Goal: Task Accomplishment & Management: Complete application form

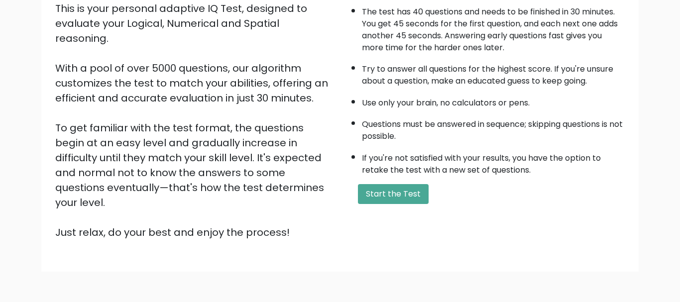
scroll to position [115, 0]
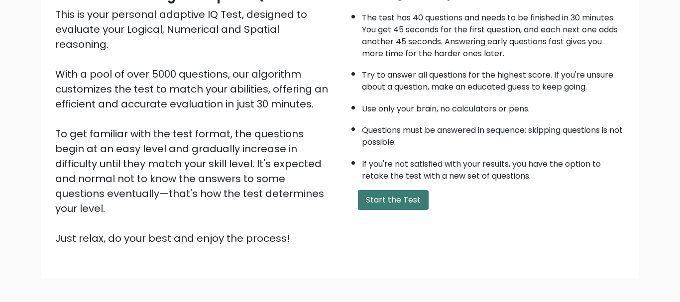
click at [395, 210] on button "Start the Test" at bounding box center [393, 200] width 71 height 20
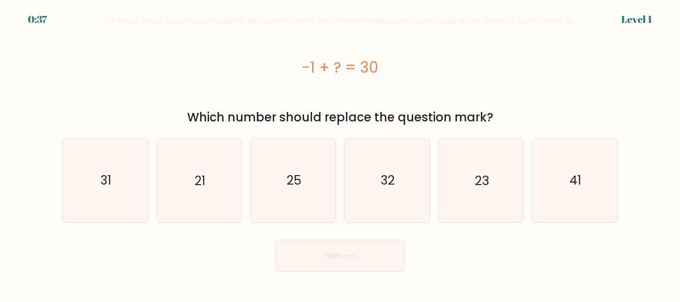
drag, startPoint x: 395, startPoint y: 61, endPoint x: 282, endPoint y: 65, distance: 113.0
click at [282, 65] on div "-1 + ? = 30" at bounding box center [339, 67] width 555 height 22
copy div "-1 + ? = 30"
click at [138, 156] on icon "31" at bounding box center [105, 180] width 83 height 83
click at [340, 154] on input "a. 31" at bounding box center [340, 152] width 0 height 2
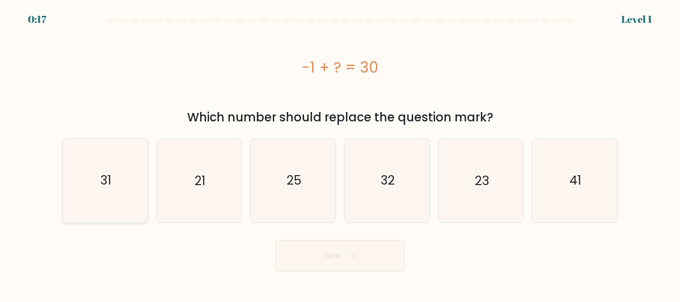
radio input "true"
click at [312, 248] on button "Next" at bounding box center [339, 256] width 129 height 32
click at [328, 250] on button "Next" at bounding box center [339, 256] width 129 height 32
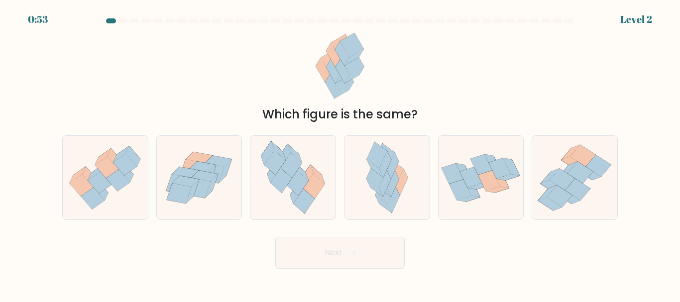
drag, startPoint x: 304, startPoint y: 32, endPoint x: 357, endPoint y: 133, distance: 113.9
click at [357, 123] on div "Which figure is the same?" at bounding box center [339, 75] width 567 height 96
click at [498, 86] on div "Which figure is the same?" at bounding box center [339, 75] width 567 height 96
click at [127, 154] on icon at bounding box center [105, 177] width 85 height 73
click at [127, 153] on icon at bounding box center [133, 156] width 14 height 21
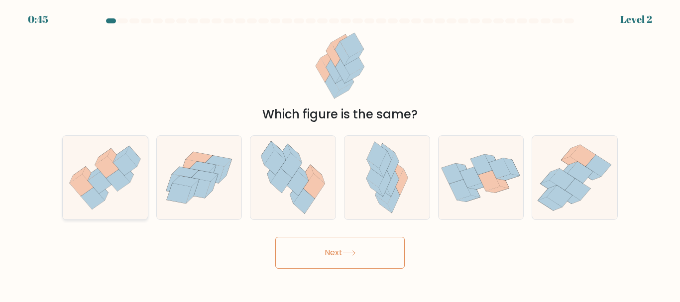
click at [340, 153] on input "a." at bounding box center [340, 152] width 0 height 2
radio input "true"
click at [339, 242] on button "Next" at bounding box center [339, 253] width 129 height 32
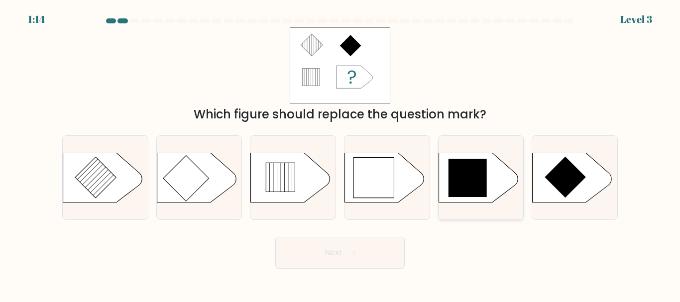
click at [465, 196] on icon at bounding box center [467, 178] width 39 height 39
click at [340, 154] on input "e." at bounding box center [340, 152] width 0 height 2
radio input "true"
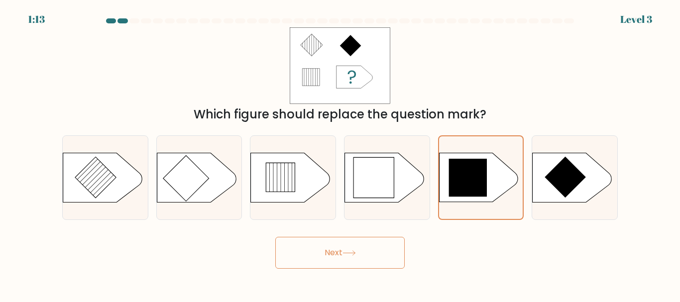
click at [372, 253] on button "Next" at bounding box center [339, 253] width 129 height 32
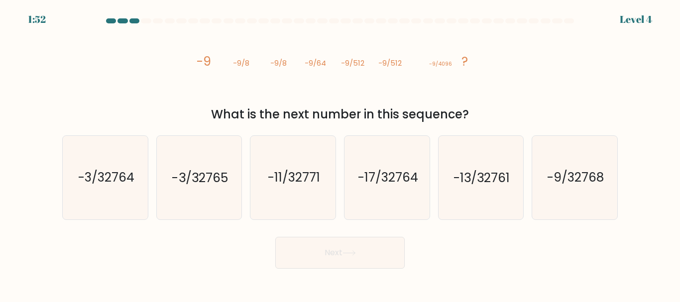
drag, startPoint x: 188, startPoint y: 56, endPoint x: 478, endPoint y: 111, distance: 295.3
click at [478, 111] on div "image/svg+xml -9 -9/8 -9/8 -9/64 -9/512 -9/512 -9/4096 ? What is the next numbe…" at bounding box center [339, 75] width 567 height 96
copy div "image/svg+xml -9 -9/8 -9/8 -9/64 -9/512 -9/512 -9/4096 ? What is the next numbe…"
click at [261, 234] on div "Next" at bounding box center [339, 250] width 567 height 37
click at [585, 162] on icon "-9/32768" at bounding box center [574, 177] width 83 height 83
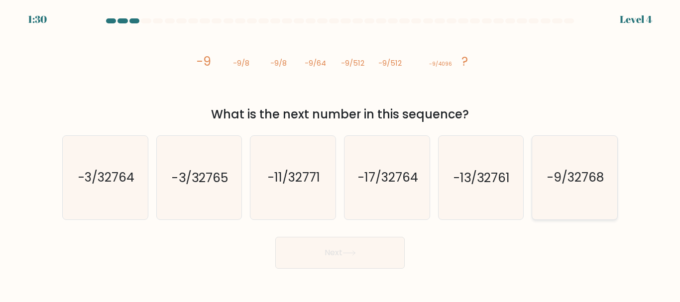
click at [340, 154] on input "f. -9/32768" at bounding box center [340, 152] width 0 height 2
radio input "true"
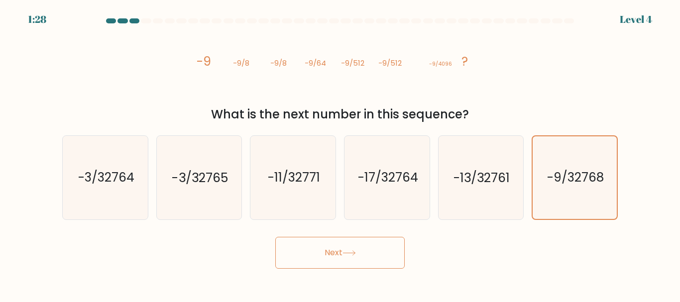
click at [315, 244] on button "Next" at bounding box center [339, 253] width 129 height 32
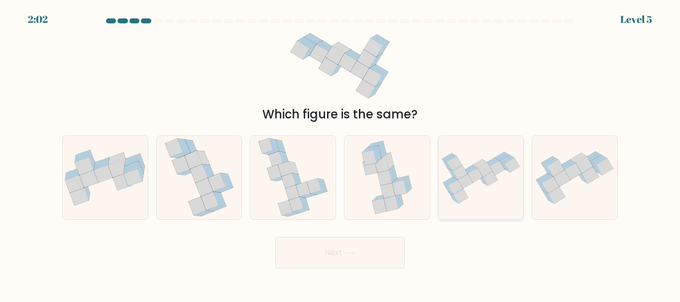
click at [467, 177] on icon at bounding box center [465, 181] width 15 height 14
click at [340, 154] on input "e." at bounding box center [340, 152] width 0 height 2
radio input "true"
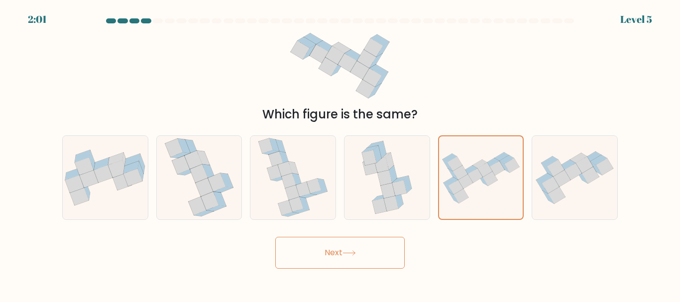
click at [372, 253] on button "Next" at bounding box center [339, 253] width 129 height 32
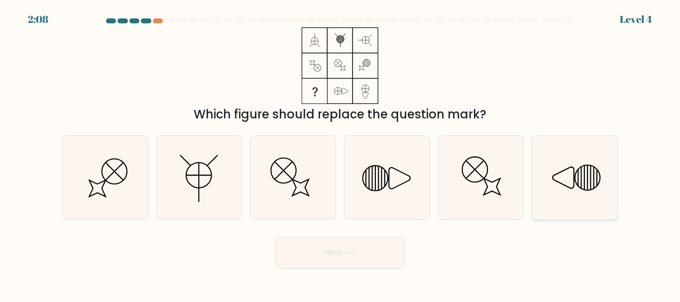
click at [562, 176] on icon at bounding box center [574, 177] width 83 height 83
click at [340, 154] on input "f." at bounding box center [340, 152] width 0 height 2
radio input "true"
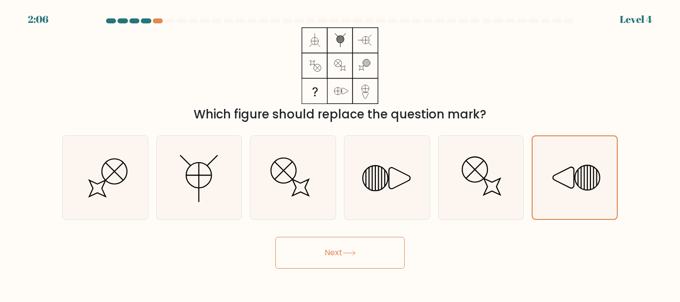
click at [347, 255] on icon at bounding box center [348, 252] width 13 height 5
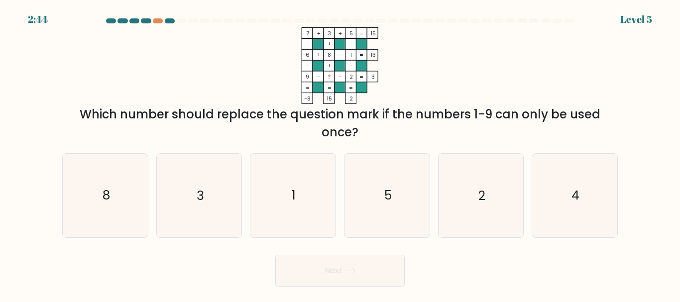
drag, startPoint x: 302, startPoint y: 33, endPoint x: 322, endPoint y: 53, distance: 28.5
click at [322, 53] on icon "7 + 3 + 5 15 - + - 6 + 8 - 1 13 - + - 9 - ? - 2 = 3 = = = = -8 15 2 =" at bounding box center [340, 65] width 298 height 77
click at [441, 37] on icon "7 + 3 + 5 15 - + - 6 + 8 - 1 13 - + - 9 - ? - 2 = 3 = = = = -8 15 2 =" at bounding box center [340, 65] width 298 height 77
click at [411, 232] on icon "5" at bounding box center [386, 195] width 83 height 83
click at [340, 154] on input "d. 5" at bounding box center [340, 152] width 0 height 2
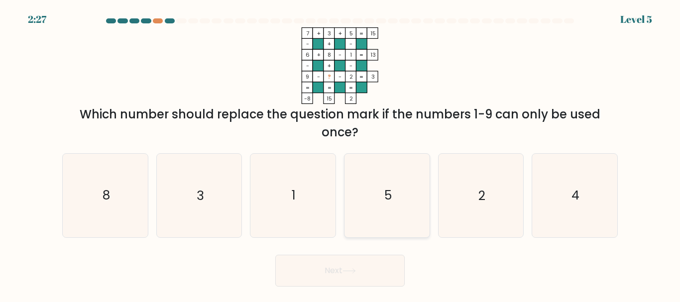
radio input "true"
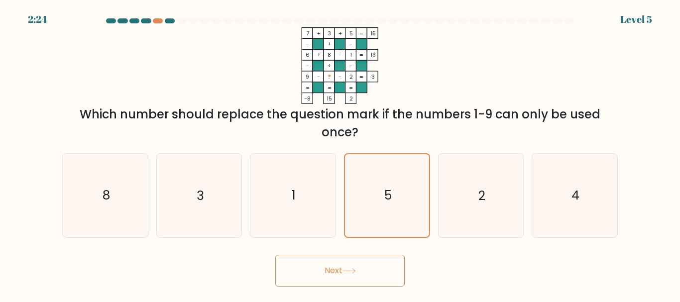
click at [385, 265] on button "Next" at bounding box center [339, 271] width 129 height 32
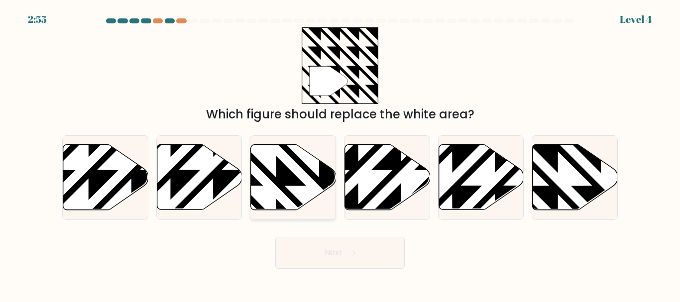
click at [266, 166] on icon at bounding box center [293, 177] width 85 height 65
click at [340, 154] on input "c." at bounding box center [340, 152] width 0 height 2
radio input "true"
click at [316, 244] on button "Next" at bounding box center [339, 253] width 129 height 32
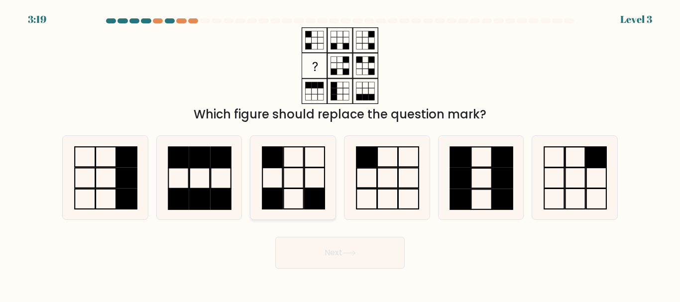
click at [313, 154] on icon at bounding box center [292, 177] width 83 height 83
click at [340, 154] on input "c." at bounding box center [340, 152] width 0 height 2
radio input "true"
click at [345, 244] on button "Next" at bounding box center [339, 253] width 129 height 32
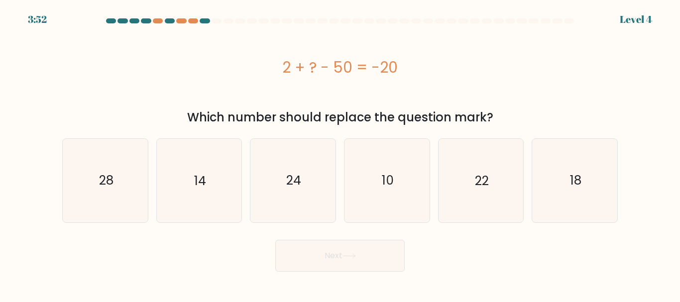
drag, startPoint x: 254, startPoint y: 66, endPoint x: 400, endPoint y: 71, distance: 146.3
click at [400, 71] on div "2 + ? - 50 = -20" at bounding box center [339, 67] width 555 height 22
copy div "2 + ? - 50 = -20"
click at [146, 174] on icon "28" at bounding box center [105, 180] width 83 height 83
click at [340, 154] on input "a. 28" at bounding box center [340, 152] width 0 height 2
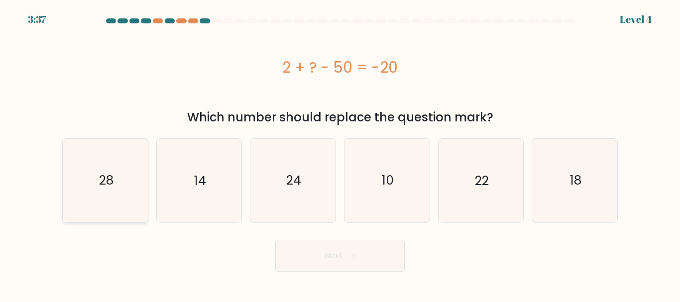
radio input "true"
click at [321, 245] on button "Next" at bounding box center [339, 256] width 129 height 32
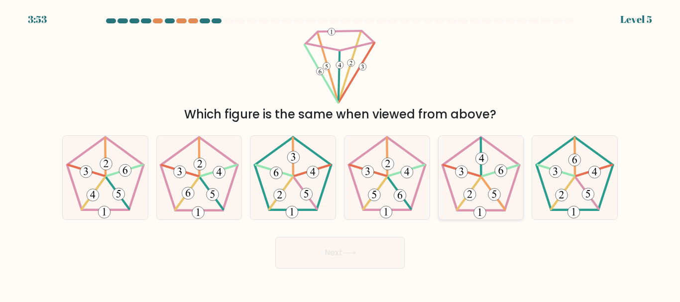
click at [491, 195] on 768 at bounding box center [494, 195] width 12 height 12
click at [340, 154] on input "e." at bounding box center [340, 152] width 0 height 2
radio input "true"
click at [380, 257] on button "Next" at bounding box center [339, 253] width 129 height 32
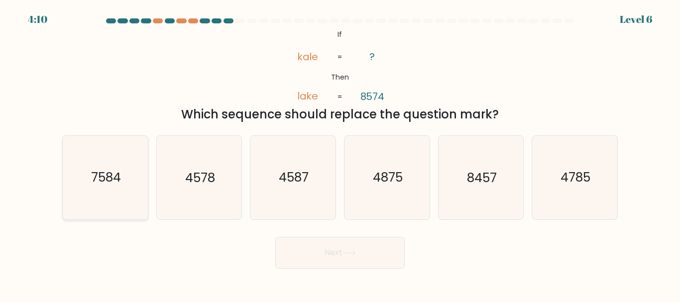
click at [127, 192] on icon "7584" at bounding box center [105, 177] width 83 height 83
click at [340, 154] on input "a. 7584" at bounding box center [340, 152] width 0 height 2
radio input "true"
click at [305, 256] on button "Next" at bounding box center [339, 253] width 129 height 32
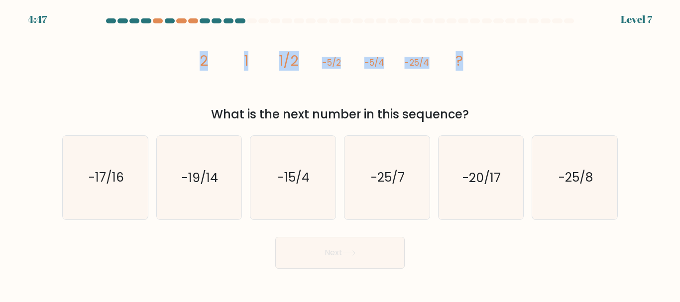
drag, startPoint x: 200, startPoint y: 62, endPoint x: 463, endPoint y: 67, distance: 262.2
click at [463, 67] on g "2 1 1/2 -5/2 -5/4 -25/4 ?" at bounding box center [331, 61] width 264 height 20
copy g "2 1 1/2 -5/2 -5/4 -25/4 ?"
click at [201, 245] on div "Next" at bounding box center [339, 250] width 567 height 37
click at [543, 186] on icon "-25/8" at bounding box center [574, 177] width 83 height 83
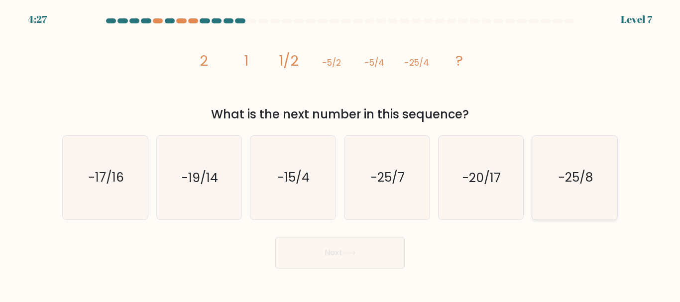
click at [340, 154] on input "f. -25/8" at bounding box center [340, 152] width 0 height 2
radio input "true"
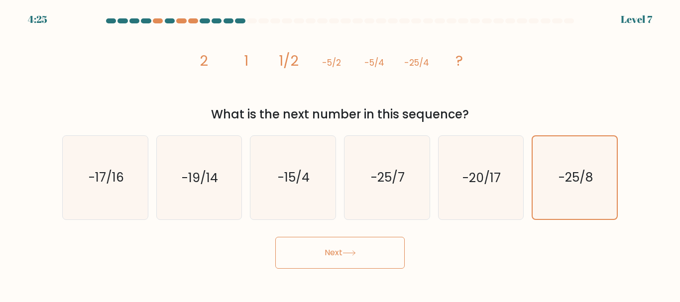
click at [360, 249] on button "Next" at bounding box center [339, 253] width 129 height 32
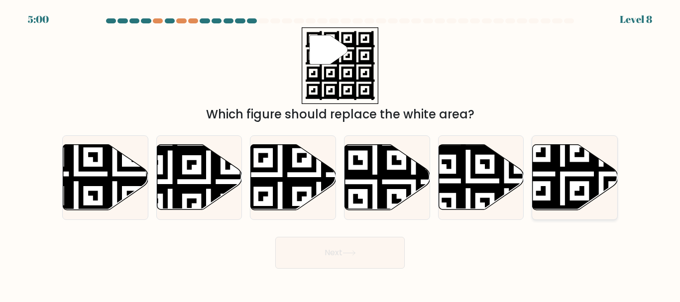
click at [550, 207] on icon at bounding box center [601, 212] width 154 height 154
click at [340, 154] on input "f." at bounding box center [340, 152] width 0 height 2
radio input "true"
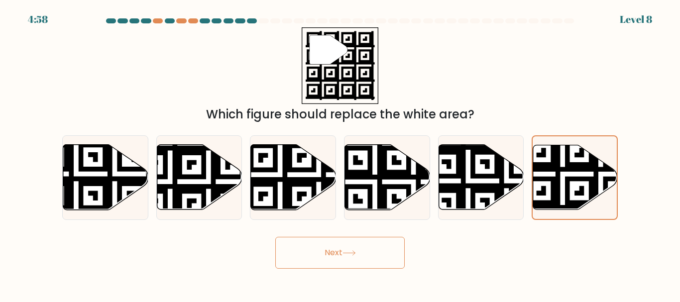
click at [345, 254] on button "Next" at bounding box center [339, 253] width 129 height 32
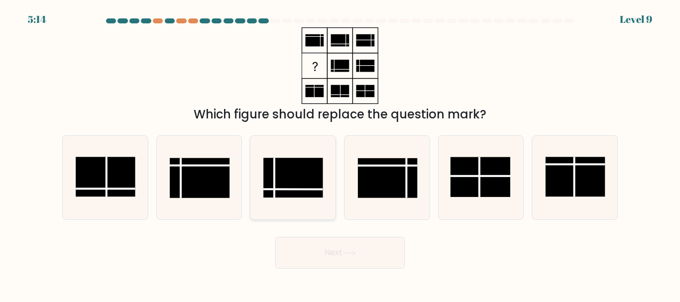
click at [295, 173] on rect at bounding box center [293, 178] width 60 height 40
click at [340, 154] on input "c." at bounding box center [340, 152] width 0 height 2
radio input "true"
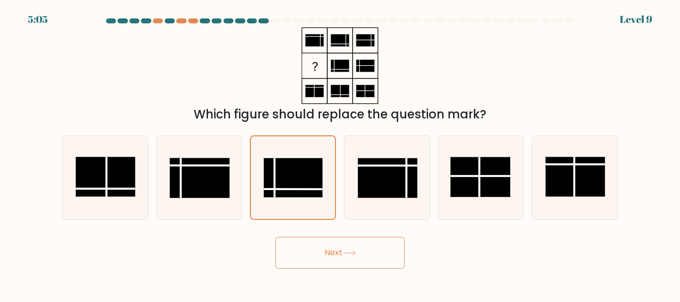
click at [308, 255] on button "Next" at bounding box center [339, 253] width 129 height 32
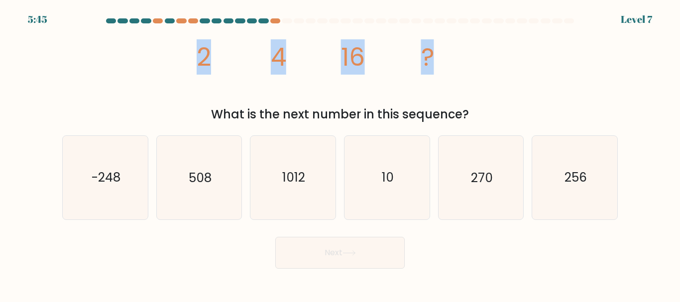
drag, startPoint x: 187, startPoint y: 56, endPoint x: 433, endPoint y: 59, distance: 245.8
click at [433, 59] on div "image/svg+xml 2 4 16 ? What is the next number in this sequence?" at bounding box center [339, 75] width 567 height 96
copy icon "image/svg+xml 2 4 16 ?"
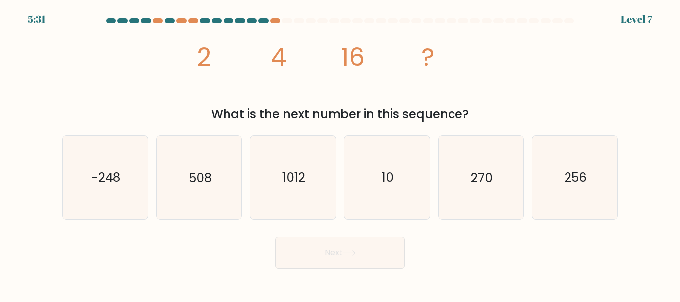
click at [232, 281] on body "5:31 Level 7" at bounding box center [340, 151] width 680 height 302
click at [222, 96] on icon "image/svg+xml 2 4 16 ?" at bounding box center [340, 65] width 298 height 77
drag, startPoint x: 170, startPoint y: 68, endPoint x: 473, endPoint y: 109, distance: 305.8
click at [473, 109] on div "image/svg+xml 2 4 16 ? What is the next number in this sequence?" at bounding box center [339, 75] width 567 height 96
copy div "image/svg+xml 2 4 16 ? What is the next number in this sequence?"
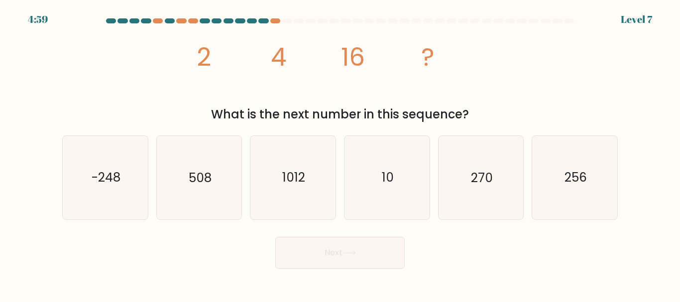
click at [219, 278] on body "4:59 Level 7" at bounding box center [340, 151] width 680 height 302
click at [594, 163] on icon "256" at bounding box center [574, 177] width 83 height 83
click at [340, 154] on input "f. 256" at bounding box center [340, 152] width 0 height 2
radio input "true"
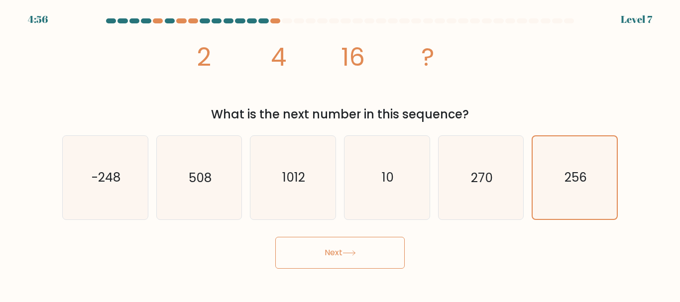
click at [378, 250] on button "Next" at bounding box center [339, 253] width 129 height 32
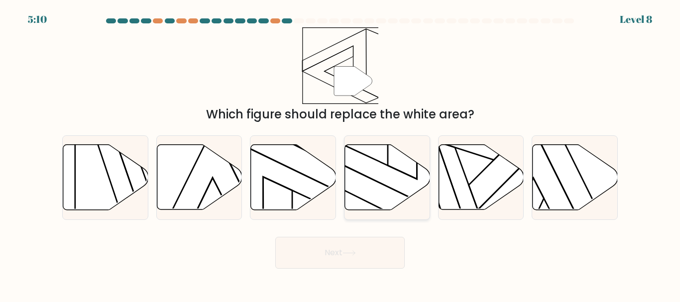
click at [382, 192] on icon at bounding box center [387, 177] width 85 height 65
click at [340, 154] on input "d." at bounding box center [340, 152] width 0 height 2
radio input "true"
click at [388, 257] on button "Next" at bounding box center [339, 253] width 129 height 32
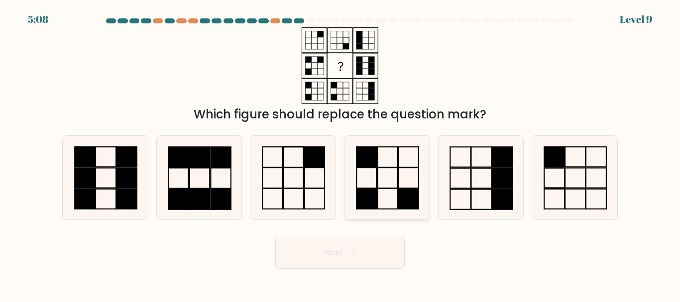
click at [365, 155] on rect at bounding box center [366, 157] width 20 height 20
click at [340, 154] on input "d." at bounding box center [340, 152] width 0 height 2
radio input "true"
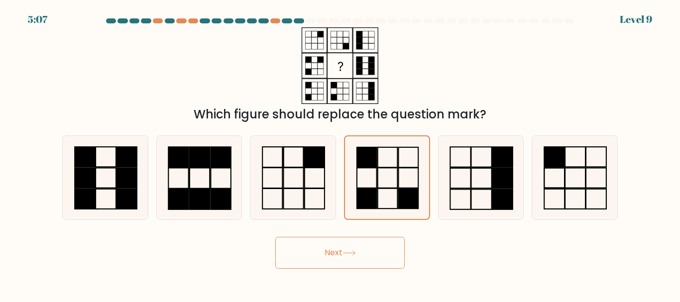
click at [326, 251] on button "Next" at bounding box center [339, 253] width 129 height 32
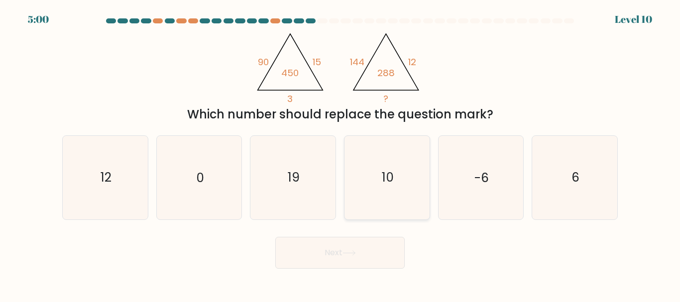
click at [385, 153] on icon "10" at bounding box center [386, 177] width 83 height 83
click at [340, 153] on input "d. 10" at bounding box center [340, 152] width 0 height 2
radio input "true"
drag, startPoint x: 349, startPoint y: 165, endPoint x: 328, endPoint y: 166, distance: 20.9
click at [328, 166] on div "a. 12 b. 0 c." at bounding box center [339, 173] width 563 height 92
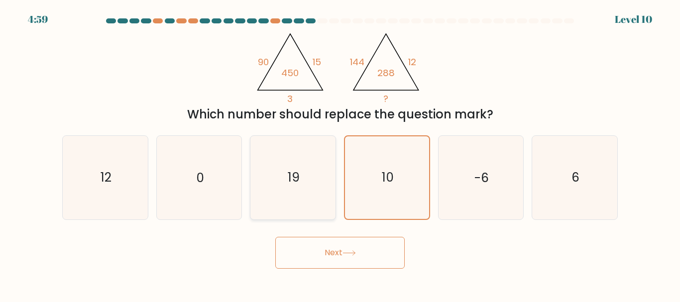
click at [328, 166] on icon "19" at bounding box center [292, 177] width 83 height 83
click at [340, 154] on input "c. 19" at bounding box center [340, 152] width 0 height 2
radio input "true"
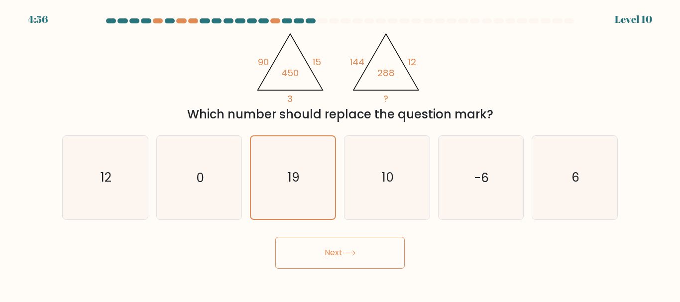
drag, startPoint x: 583, startPoint y: 182, endPoint x: 391, endPoint y: 247, distance: 203.3
click at [391, 247] on form at bounding box center [340, 143] width 680 height 250
click at [551, 170] on icon "6" at bounding box center [574, 177] width 83 height 83
click at [340, 154] on input "f. 6" at bounding box center [340, 152] width 0 height 2
radio input "true"
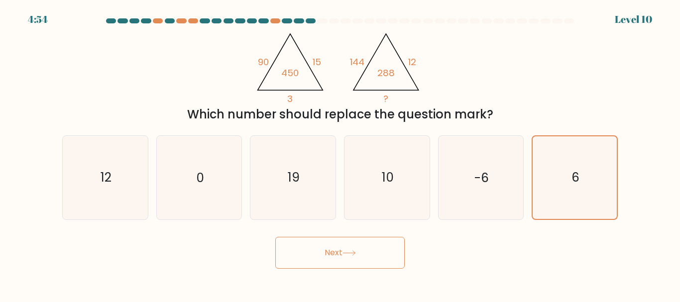
click at [383, 261] on button "Next" at bounding box center [339, 253] width 129 height 32
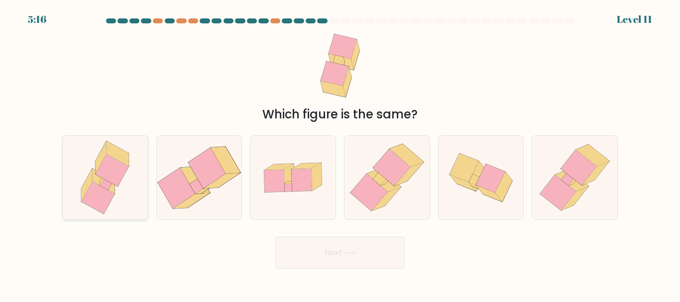
click at [110, 174] on icon at bounding box center [112, 170] width 33 height 32
click at [340, 154] on input "a." at bounding box center [340, 152] width 0 height 2
radio input "true"
click at [326, 239] on button "Next" at bounding box center [339, 253] width 129 height 32
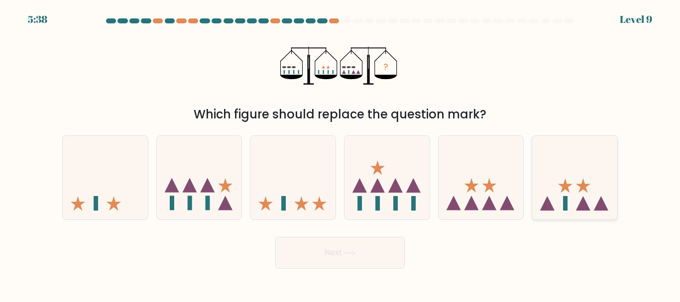
click at [544, 194] on icon at bounding box center [574, 177] width 85 height 70
click at [340, 154] on input "f." at bounding box center [340, 152] width 0 height 2
radio input "true"
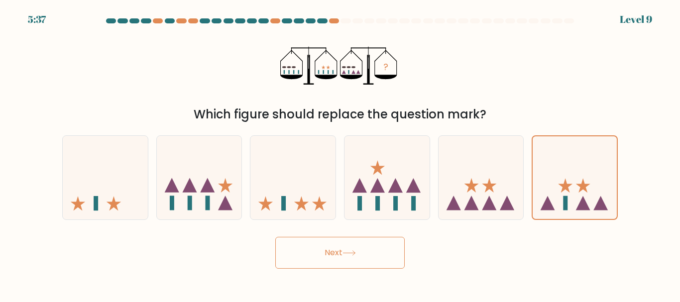
click at [281, 260] on button "Next" at bounding box center [339, 253] width 129 height 32
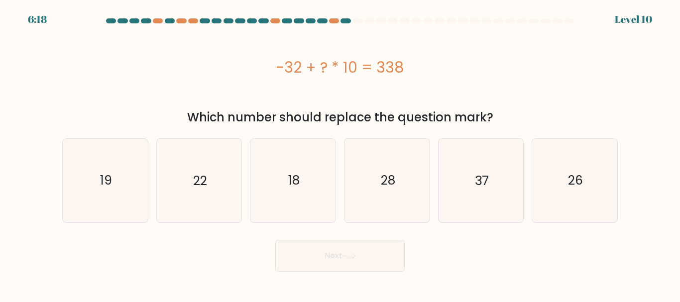
drag, startPoint x: 271, startPoint y: 62, endPoint x: 469, endPoint y: 72, distance: 198.2
click at [469, 72] on div "-32 + ? * 10 = 338" at bounding box center [339, 67] width 555 height 22
copy div "-32 + ? * 10 = 338"
click at [178, 80] on div "-32 + ? * 10 = 338" at bounding box center [339, 67] width 555 height 80
click at [446, 171] on icon "37" at bounding box center [480, 180] width 83 height 83
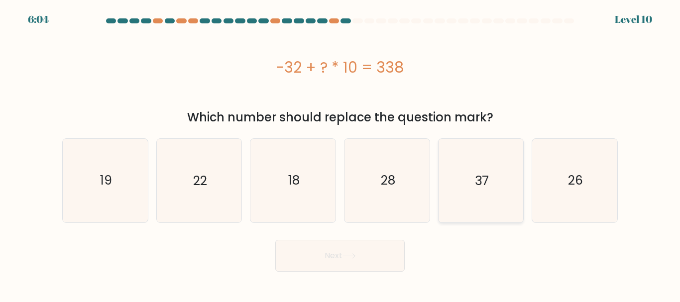
click at [340, 154] on input "e. 37" at bounding box center [340, 152] width 0 height 2
radio input "true"
click at [330, 254] on button "Next" at bounding box center [339, 256] width 129 height 32
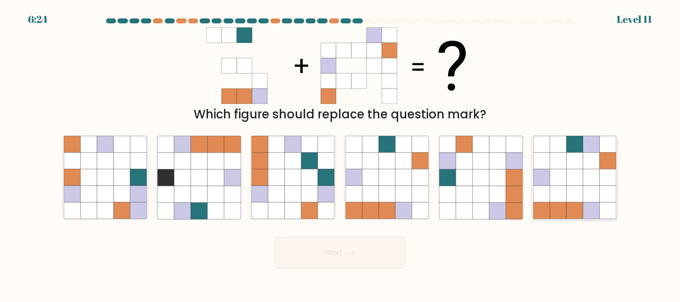
click at [539, 169] on icon at bounding box center [541, 177] width 16 height 16
click at [340, 154] on input "f." at bounding box center [340, 152] width 0 height 2
radio input "true"
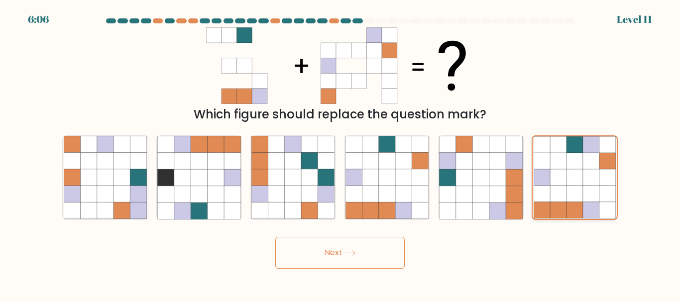
click at [580, 188] on icon at bounding box center [574, 194] width 16 height 16
click at [340, 154] on input "f." at bounding box center [340, 152] width 0 height 2
click at [580, 188] on icon at bounding box center [574, 194] width 16 height 16
click at [340, 154] on input "f." at bounding box center [340, 152] width 0 height 2
click at [375, 250] on button "Next" at bounding box center [339, 253] width 129 height 32
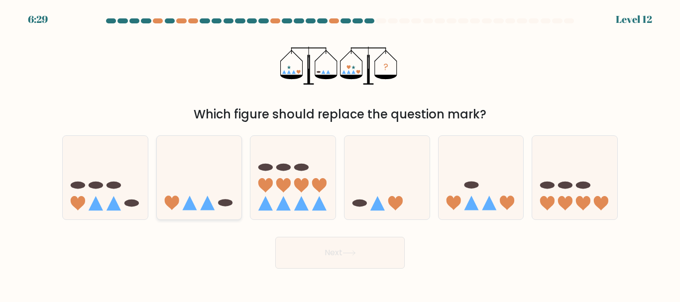
click at [218, 152] on icon at bounding box center [199, 177] width 85 height 70
click at [340, 152] on input "b." at bounding box center [340, 152] width 0 height 2
radio input "true"
click at [353, 254] on icon at bounding box center [348, 252] width 13 height 5
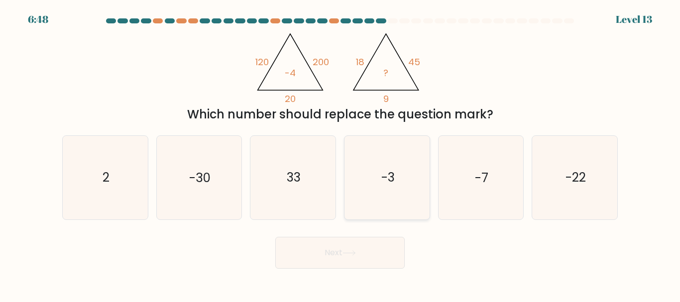
click at [417, 181] on icon "-3" at bounding box center [386, 177] width 83 height 83
click at [340, 154] on input "d. -3" at bounding box center [340, 152] width 0 height 2
radio input "true"
click at [396, 241] on button "Next" at bounding box center [339, 253] width 129 height 32
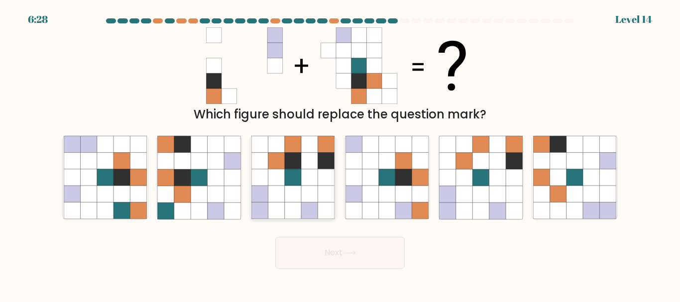
click at [314, 199] on icon at bounding box center [309, 194] width 16 height 16
click at [340, 154] on input "c." at bounding box center [340, 152] width 0 height 2
radio input "true"
click at [371, 264] on button "Next" at bounding box center [339, 253] width 129 height 32
